Goal: Task Accomplishment & Management: Manage account settings

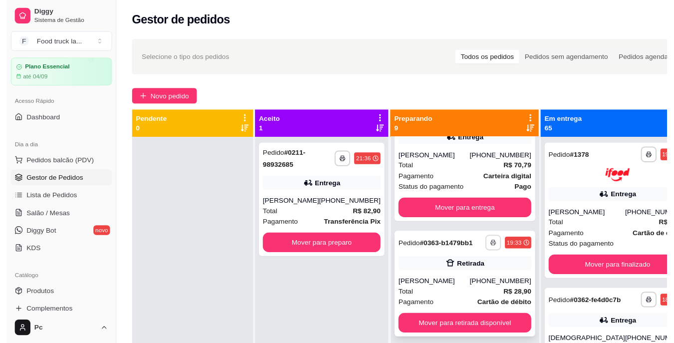
scroll to position [200, 0]
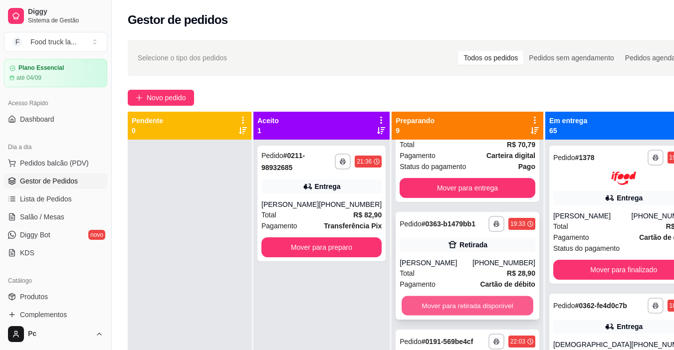
click at [465, 315] on button "Mover para retirada disponível" at bounding box center [468, 305] width 132 height 19
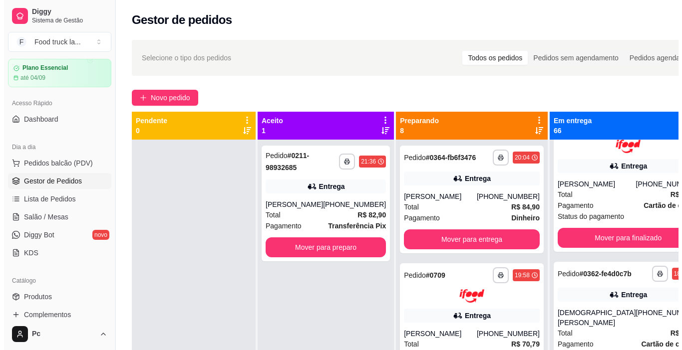
scroll to position [0, 0]
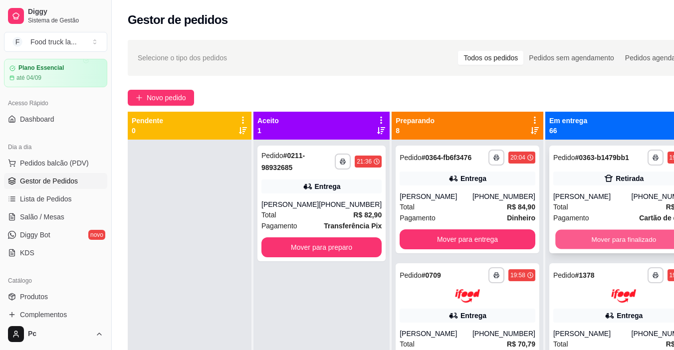
click at [581, 249] on button "Mover para finalizado" at bounding box center [623, 239] width 137 height 19
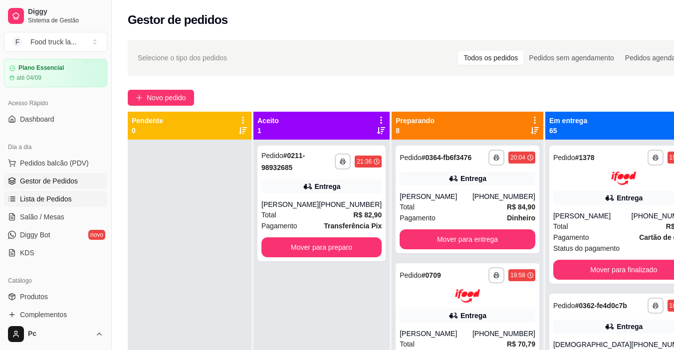
click at [46, 199] on span "Lista de Pedidos" at bounding box center [46, 199] width 52 height 10
click at [59, 164] on span "Pedidos balcão (PDV)" at bounding box center [54, 163] width 69 height 10
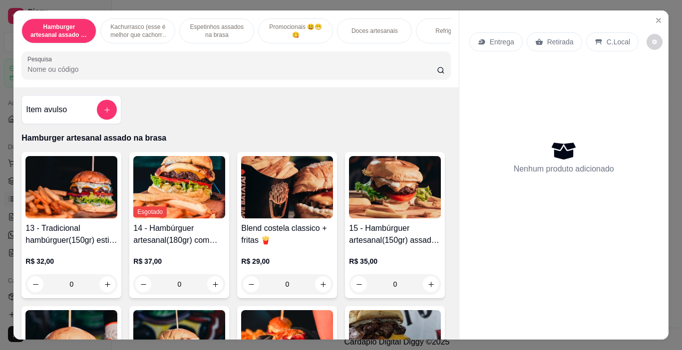
click at [197, 222] on div "Esgotado 14 - Hambúrguer artesanal(180gr) com queijo coalho assados na brasa + …" at bounding box center [179, 225] width 100 height 146
click at [650, 16] on button "Close" at bounding box center [658, 20] width 16 height 16
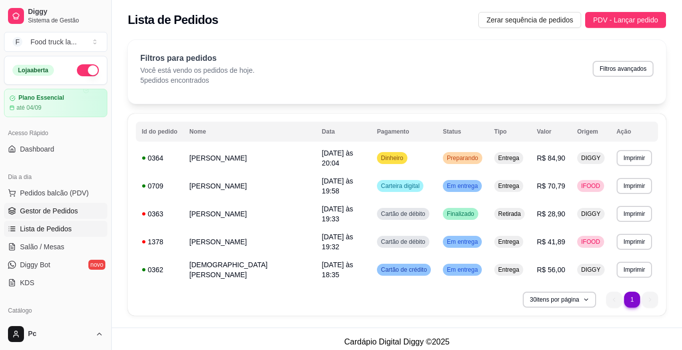
click at [60, 207] on span "Gestor de Pedidos" at bounding box center [49, 211] width 58 height 10
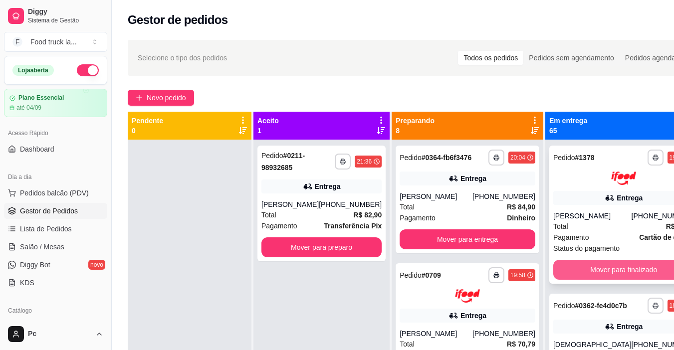
click at [616, 280] on button "Mover para finalizado" at bounding box center [623, 270] width 141 height 20
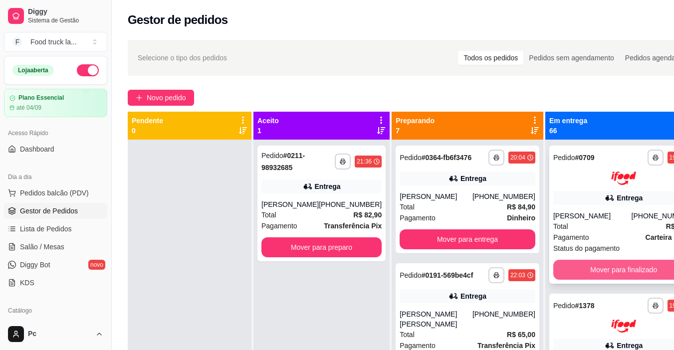
click at [589, 273] on button "Mover para finalizado" at bounding box center [623, 270] width 141 height 20
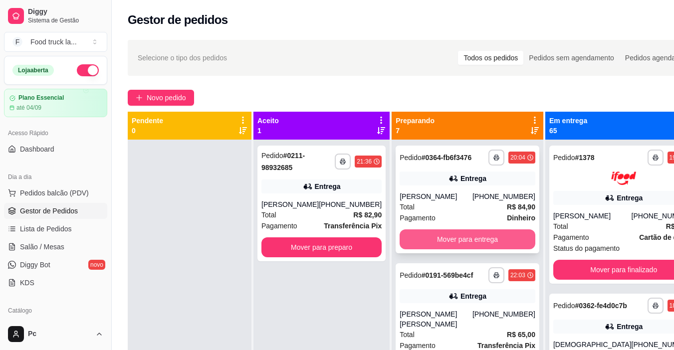
click at [462, 249] on button "Mover para entrega" at bounding box center [468, 239] width 136 height 20
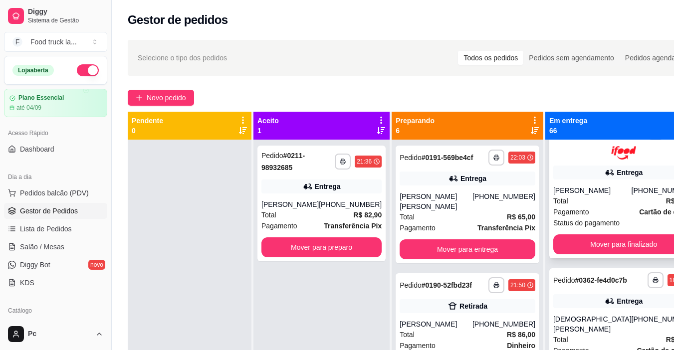
scroll to position [150, 0]
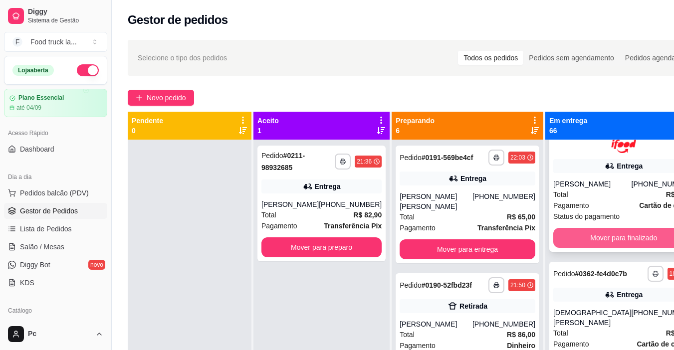
click at [587, 242] on button "Mover para finalizado" at bounding box center [623, 238] width 141 height 20
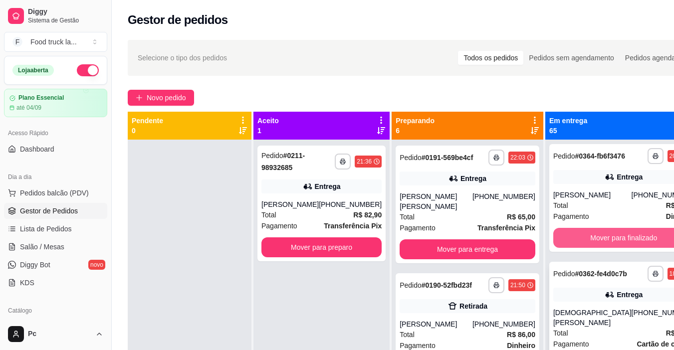
scroll to position [101, 0]
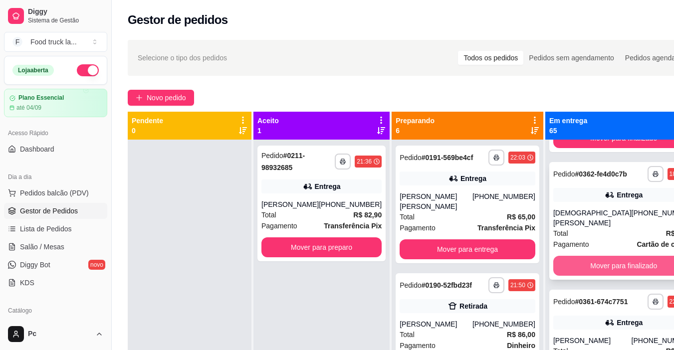
click at [589, 276] on button "Mover para finalizado" at bounding box center [623, 266] width 141 height 20
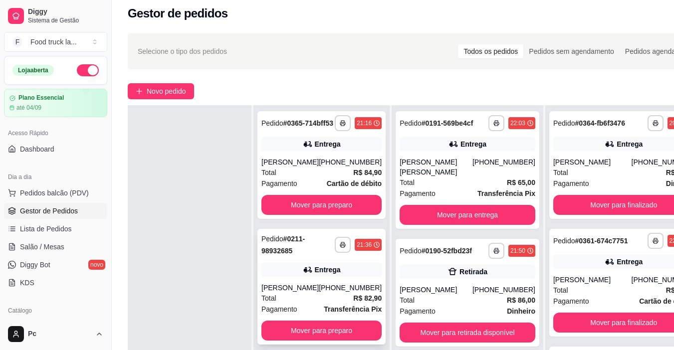
scroll to position [0, 0]
